Goal: Information Seeking & Learning: Understand process/instructions

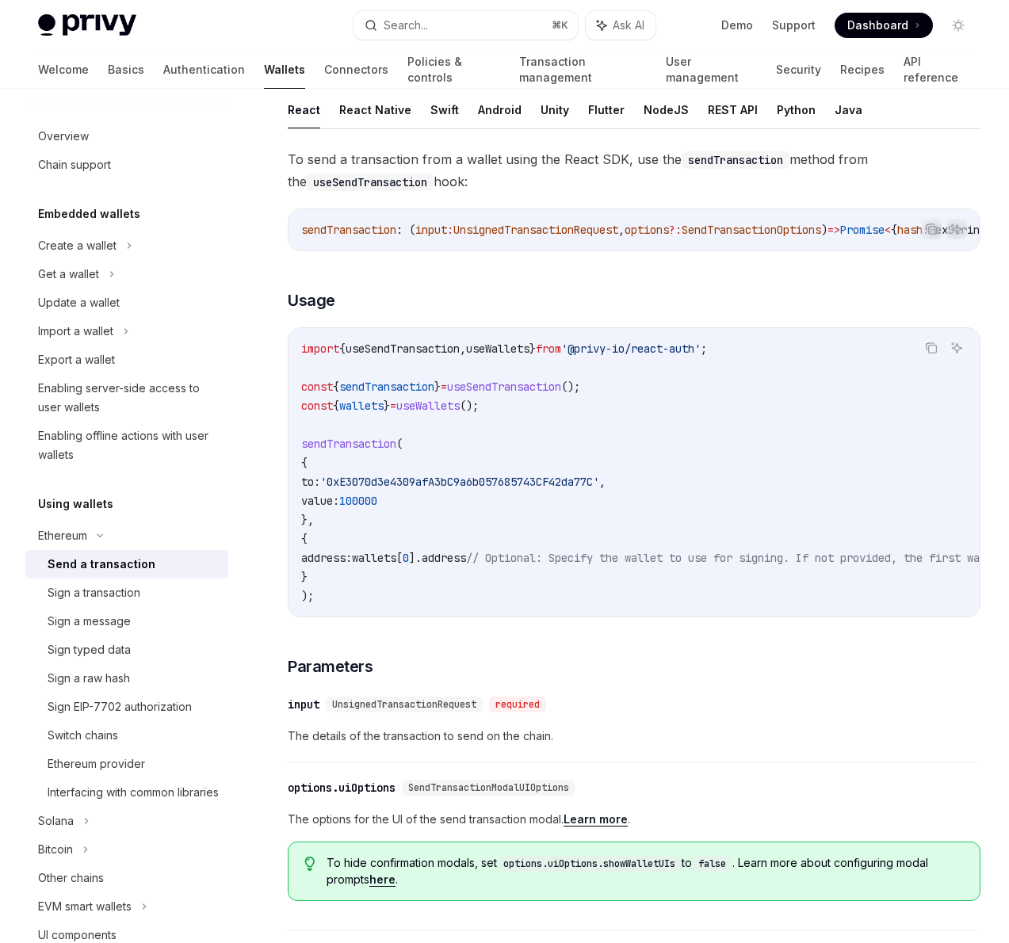
click at [377, 508] on span "100000" at bounding box center [358, 501] width 38 height 14
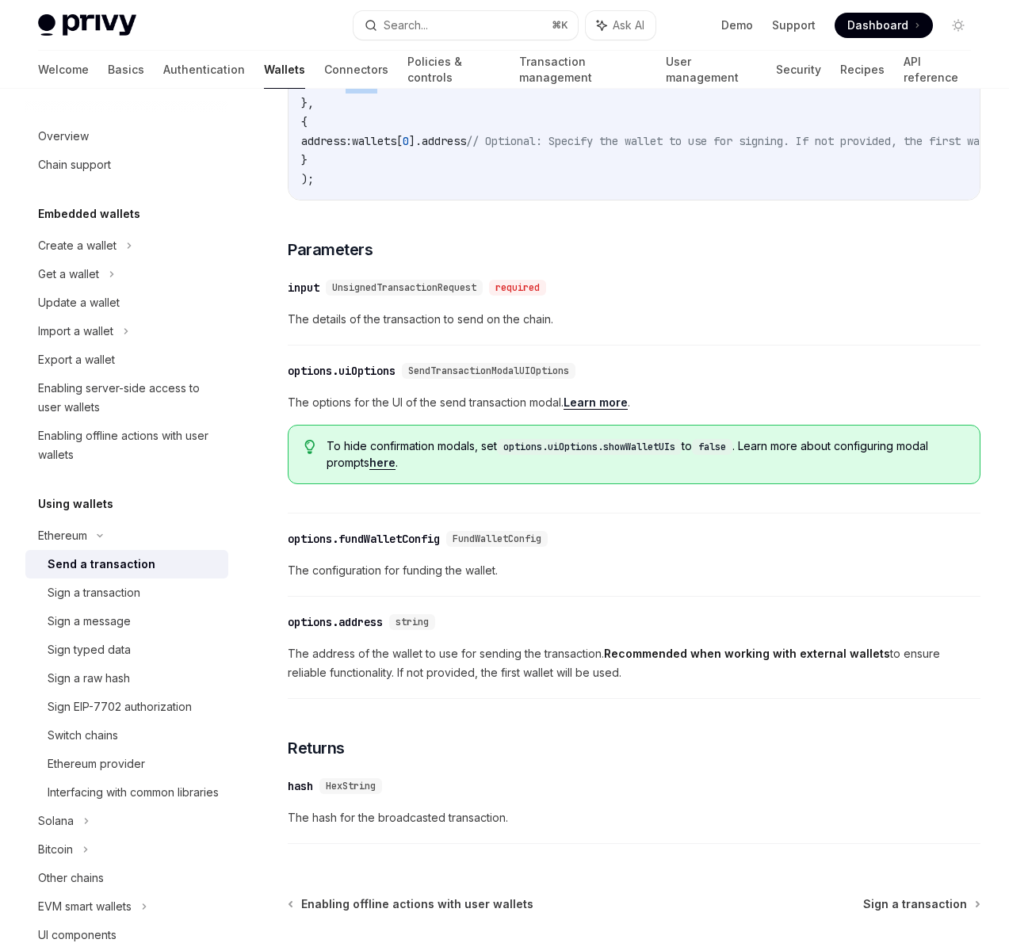
scroll to position [29, 0]
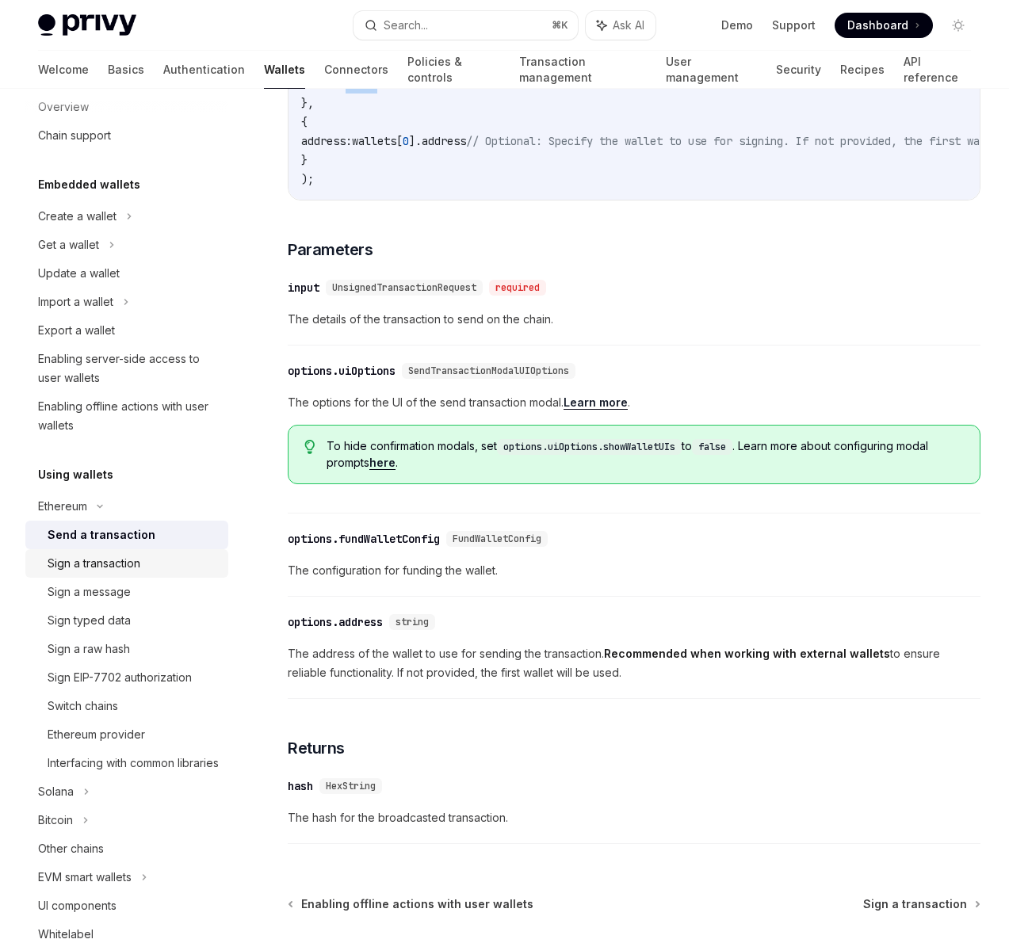
click at [119, 553] on link "Sign a transaction" at bounding box center [126, 563] width 203 height 29
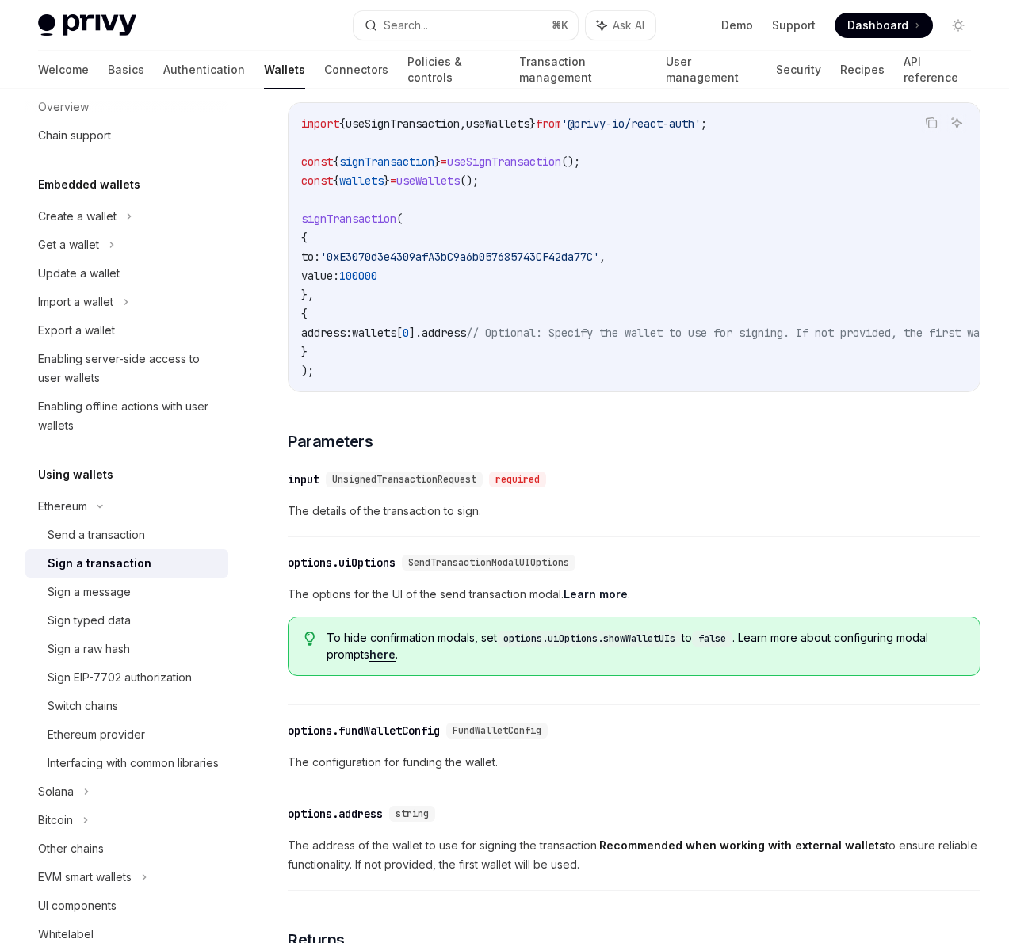
scroll to position [414, 0]
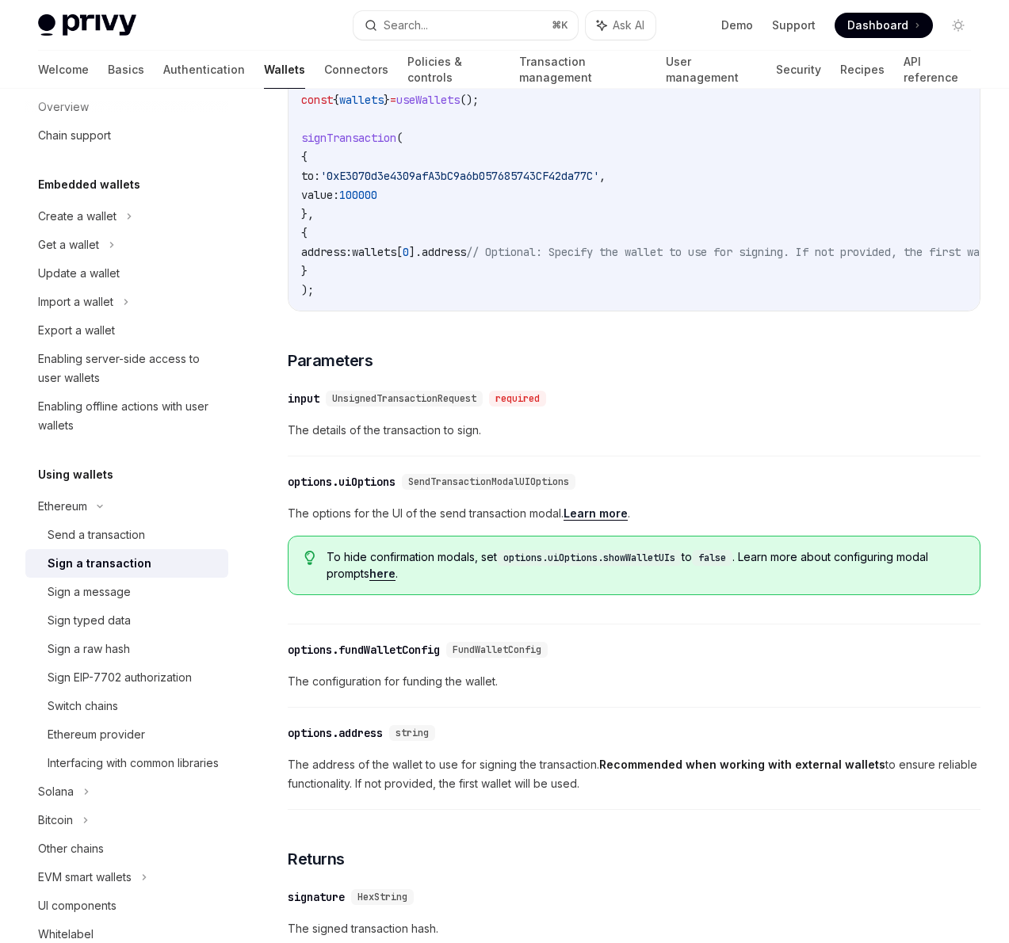
click at [93, 532] on div "Send a transaction" at bounding box center [96, 534] width 97 height 19
type textarea "*"
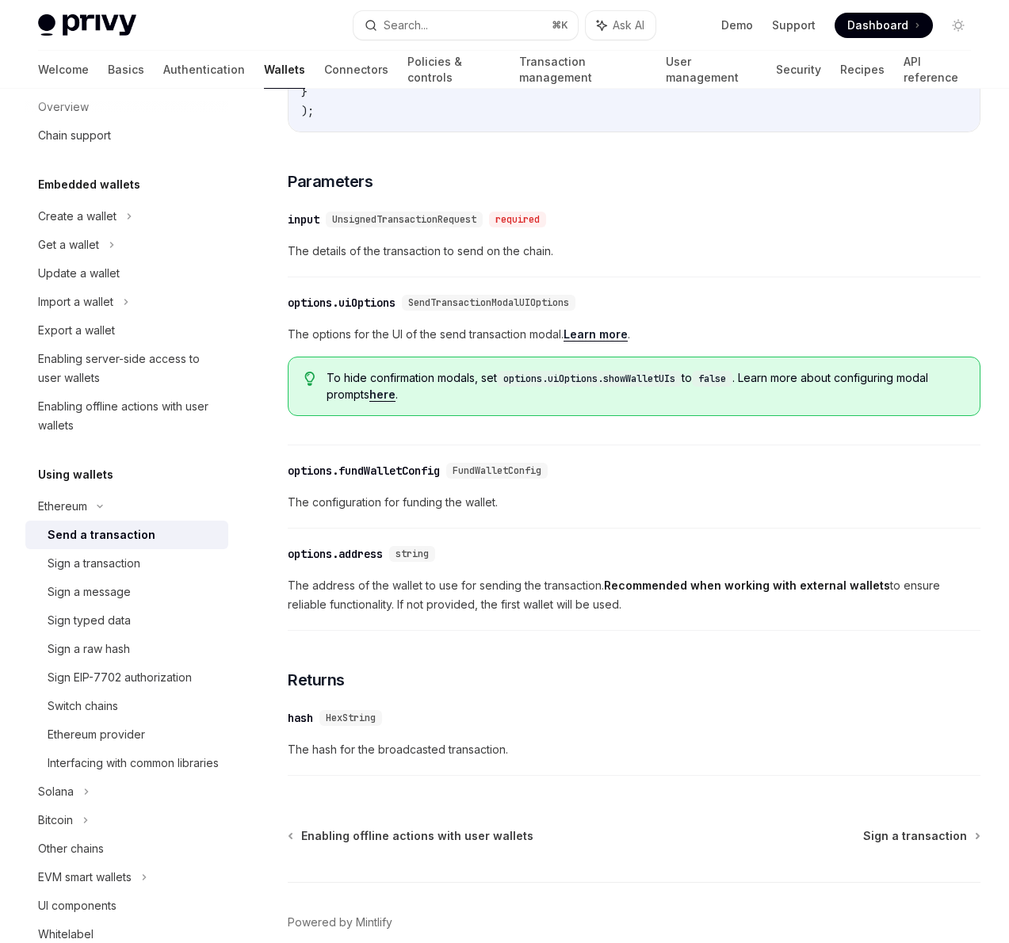
scroll to position [675, 0]
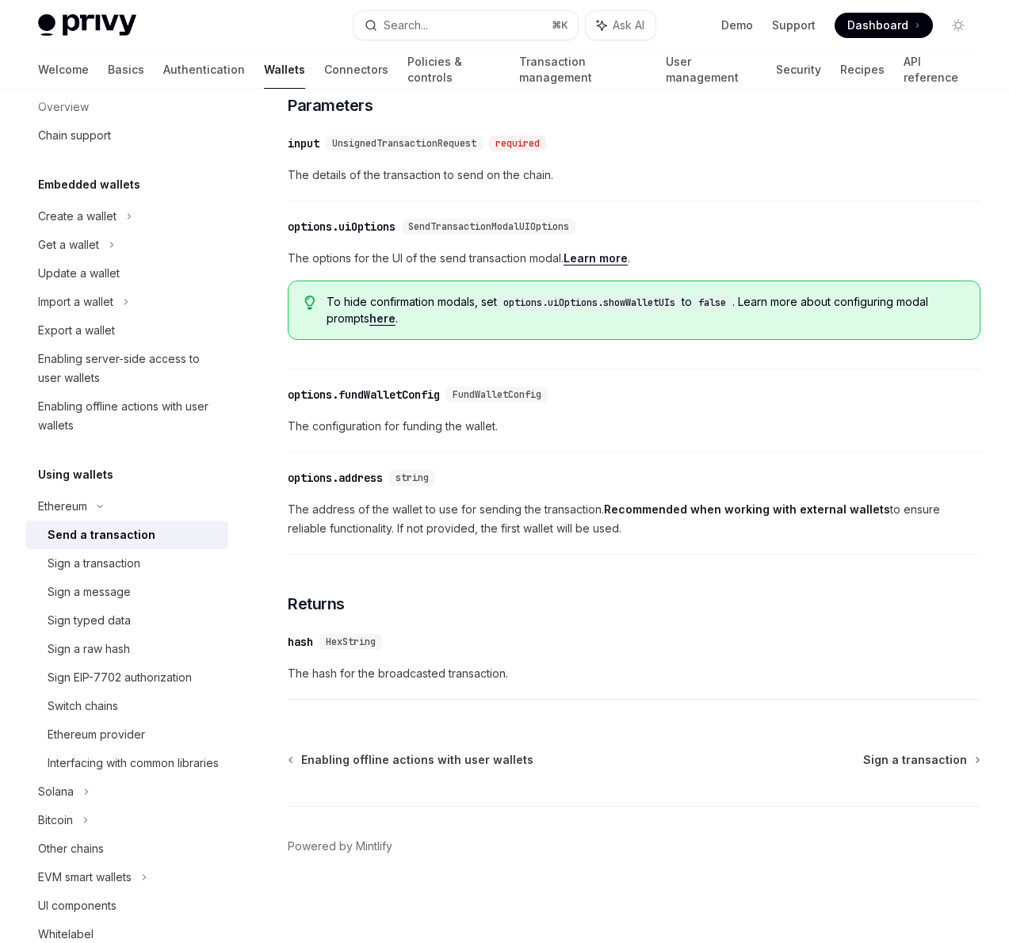
click at [410, 315] on div "To hide confirmation modals, set options.uiOptions.showWalletUIs to false . Lea…" at bounding box center [634, 309] width 692 height 59
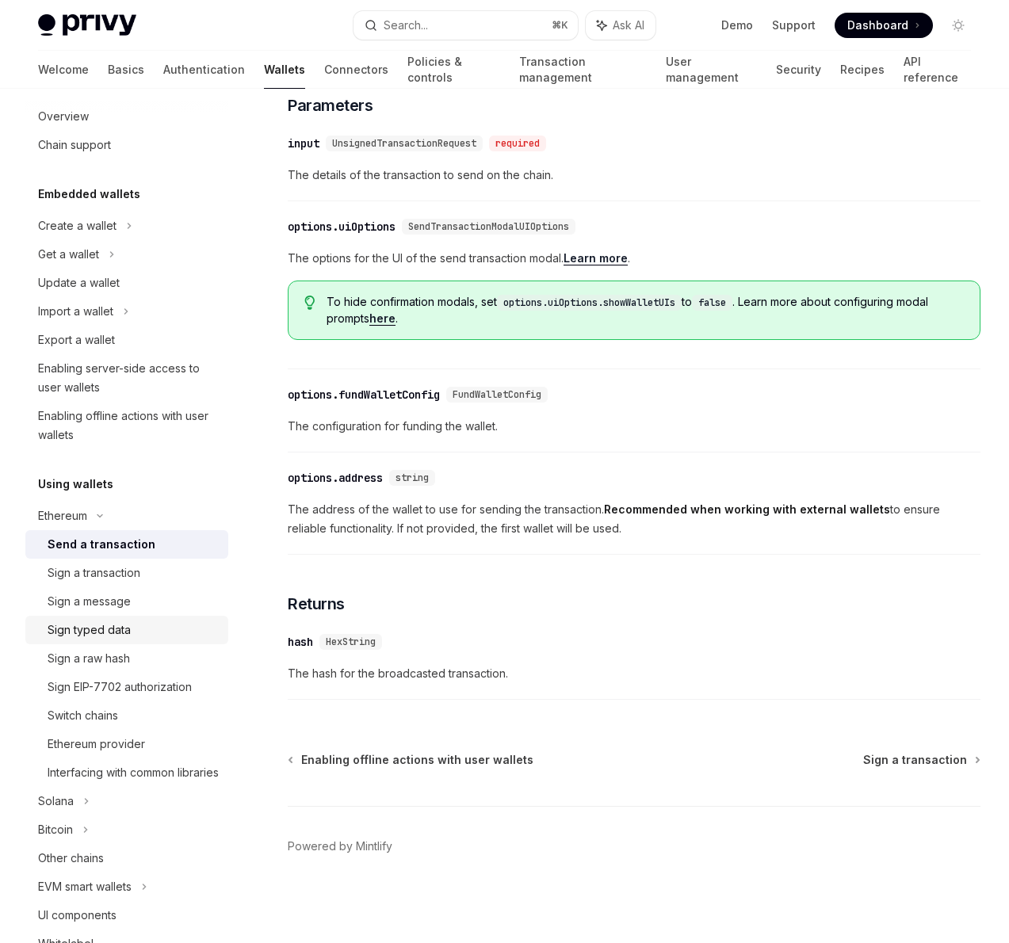
scroll to position [355, 0]
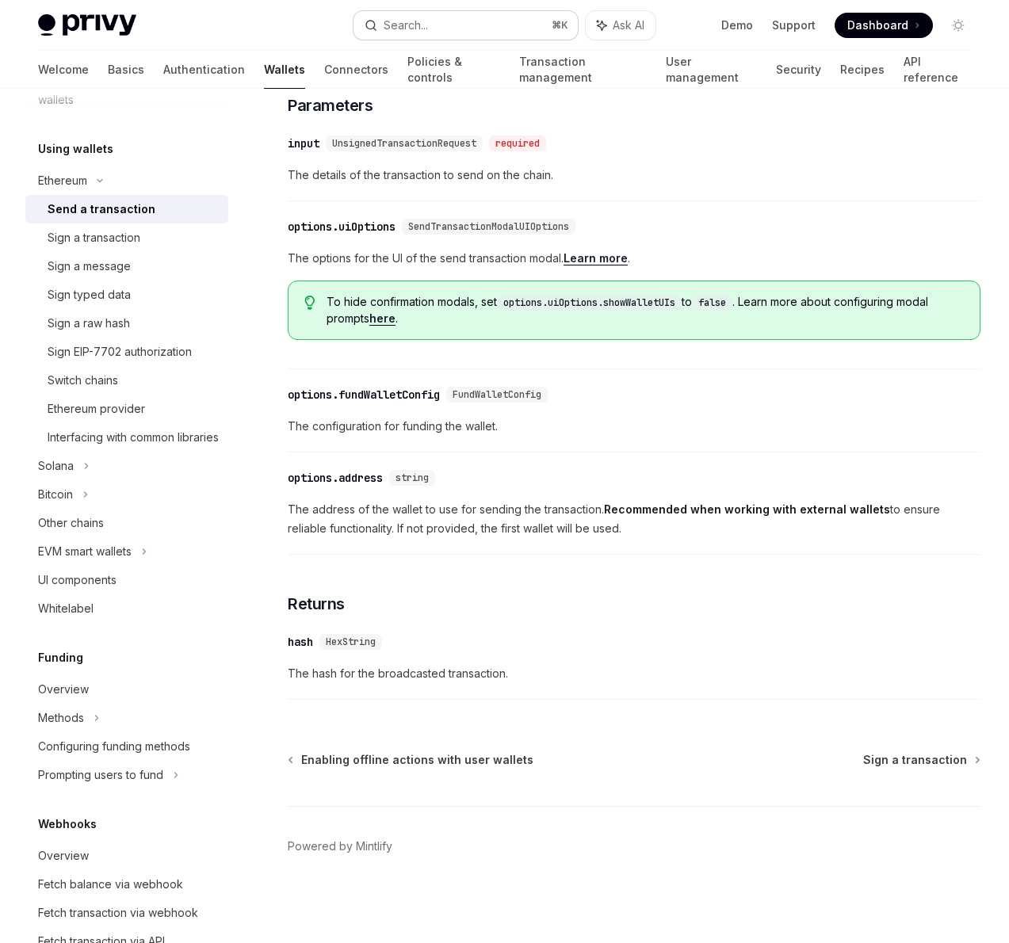
click at [501, 28] on button "Search... ⌘ K" at bounding box center [465, 25] width 225 height 29
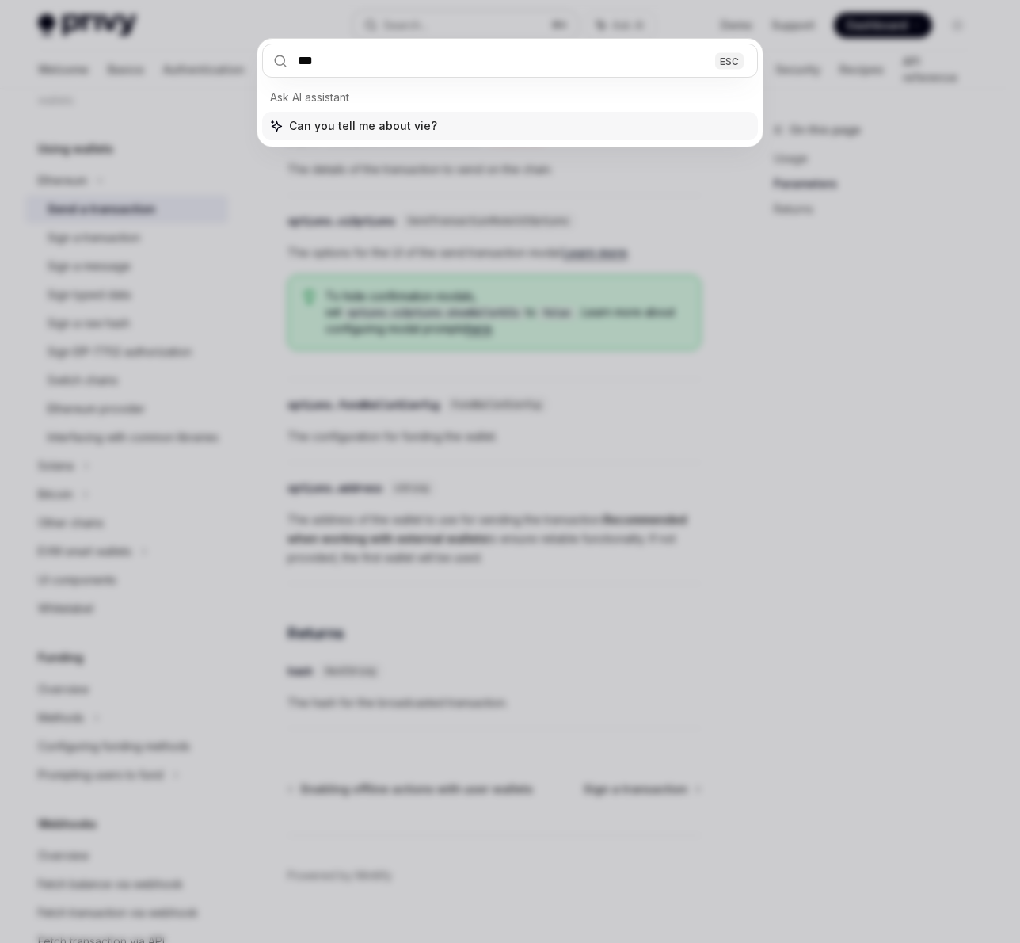
type input "****"
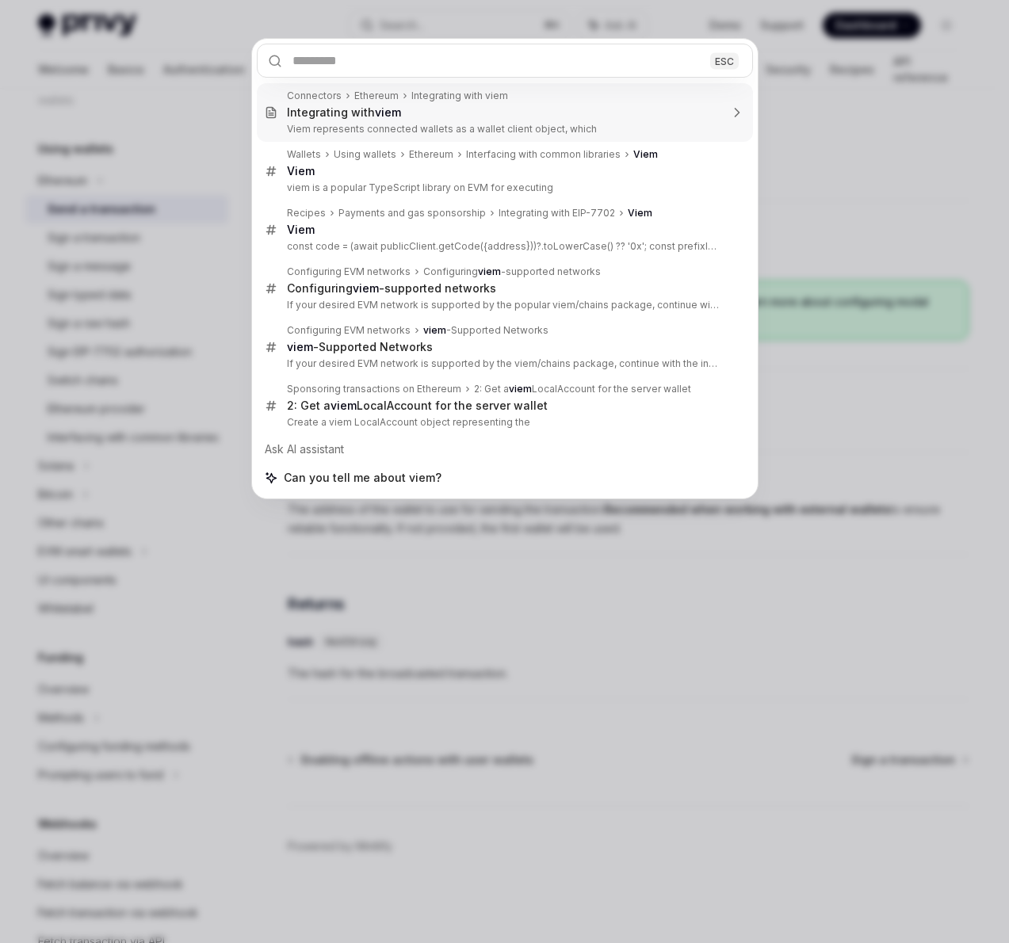
type textarea "*"
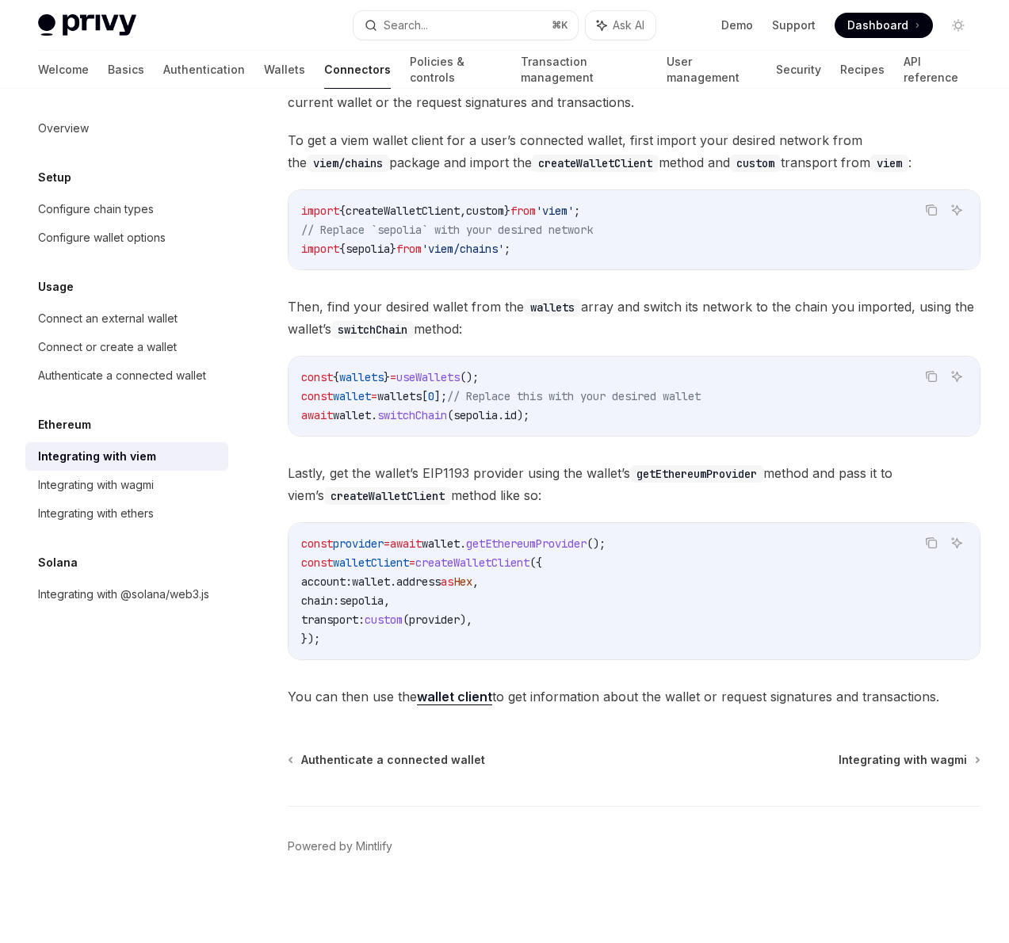
scroll to position [225, 0]
click at [502, 570] on span "createWalletClient" at bounding box center [472, 562] width 114 height 14
click at [413, 648] on code "const provider = await wallet . getEthereumProvider (); const walletClient = cr…" at bounding box center [633, 591] width 665 height 114
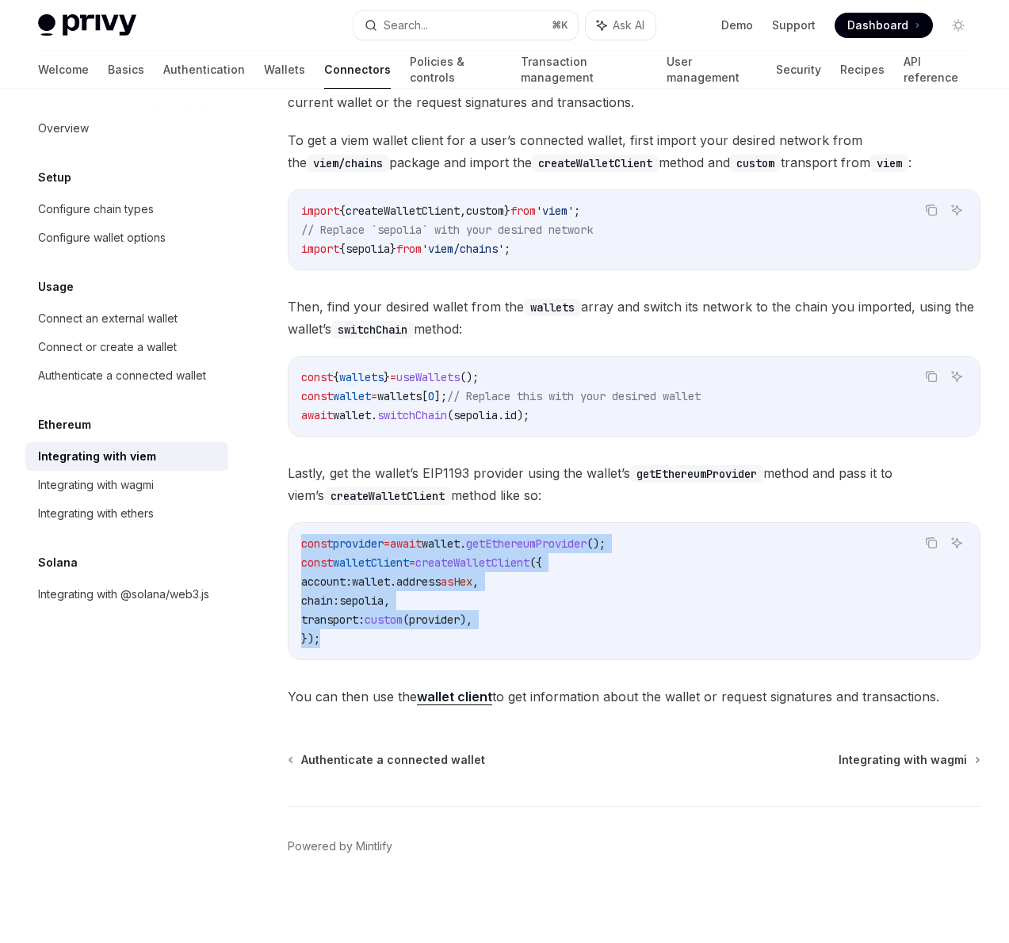
drag, startPoint x: 391, startPoint y: 665, endPoint x: 302, endPoint y: 569, distance: 131.2
click at [302, 569] on code "const provider = await wallet . getEthereumProvider (); const walletClient = cr…" at bounding box center [633, 591] width 665 height 114
copy code "const provider = await wallet . getEthereumProvider (); const walletClient = cr…"
